Goal: Transaction & Acquisition: Subscribe to service/newsletter

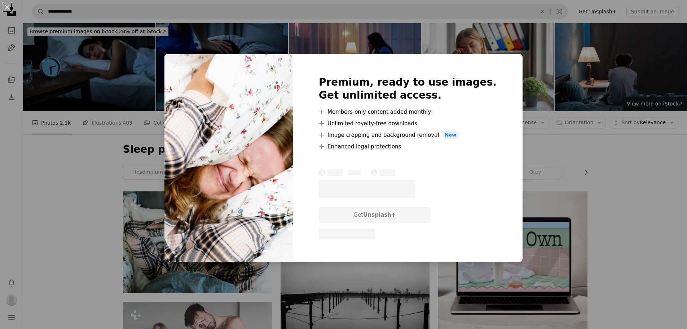
scroll to position [613, 0]
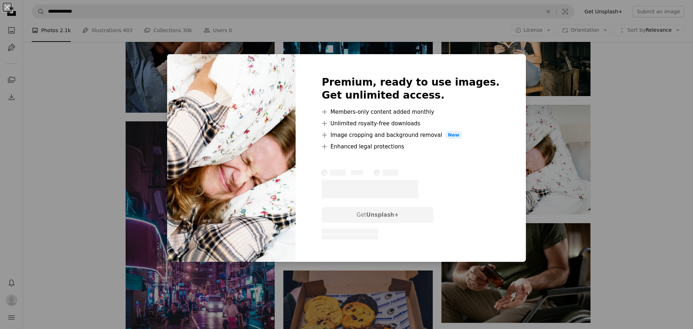
click at [644, 179] on div "An X shape Premium, ready to use images. Get unlimited access. A plus sign Memb…" at bounding box center [346, 164] width 693 height 329
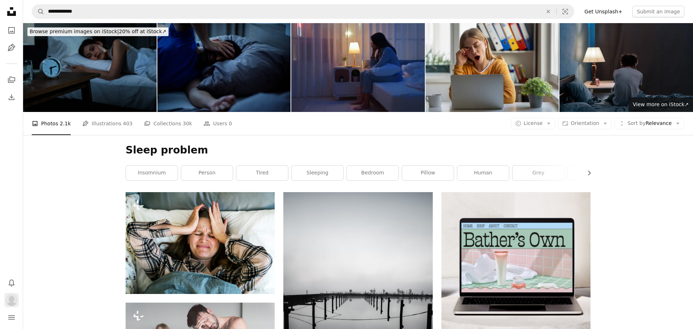
scroll to position [938, 0]
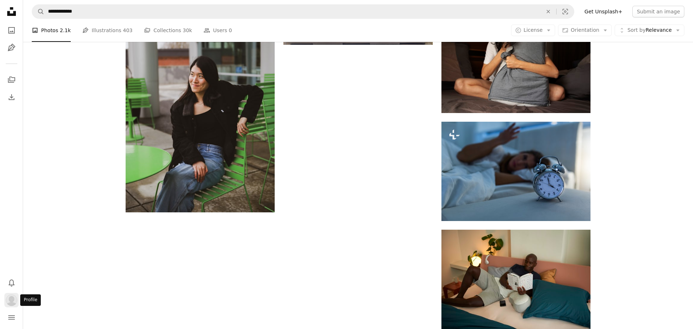
click at [13, 302] on img "Profile" at bounding box center [12, 300] width 12 height 12
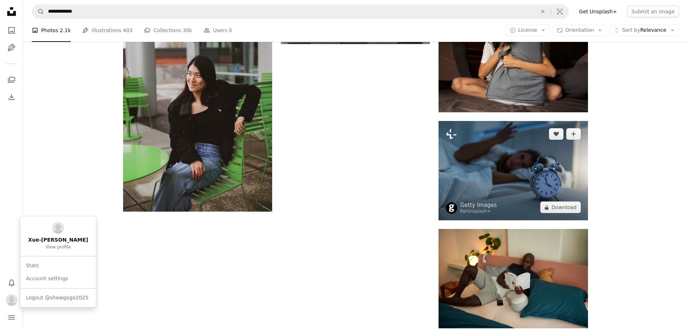
click at [554, 179] on body "**********" at bounding box center [343, 164] width 687 height 329
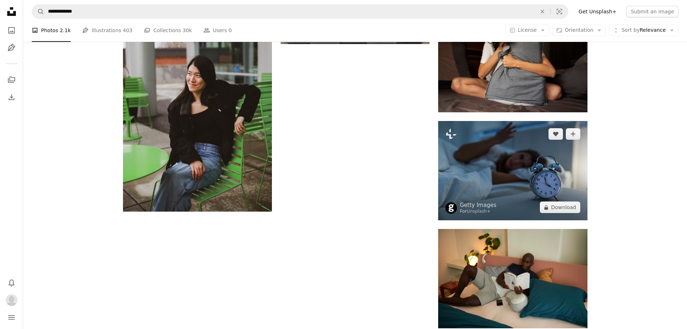
click at [554, 179] on img at bounding box center [512, 170] width 149 height 99
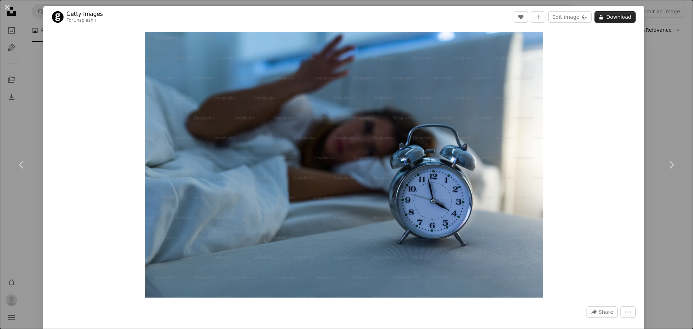
click at [615, 15] on button "A lock Download" at bounding box center [614, 17] width 41 height 12
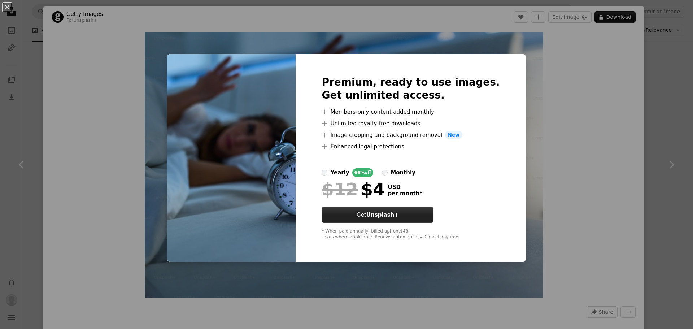
click at [393, 213] on strong "Unsplash+" at bounding box center [382, 214] width 32 height 6
